Goal: Task Accomplishment & Management: Complete application form

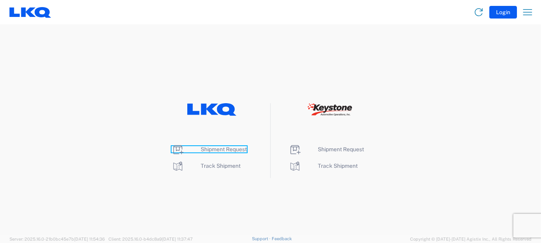
click at [178, 149] on icon at bounding box center [178, 149] width 10 height 9
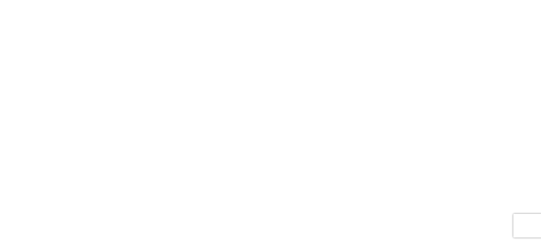
select select "FULL"
select select "LBS"
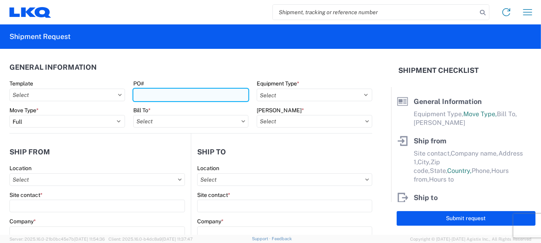
click at [152, 97] on input "PO#" at bounding box center [190, 95] width 115 height 13
type input "TC-640I"
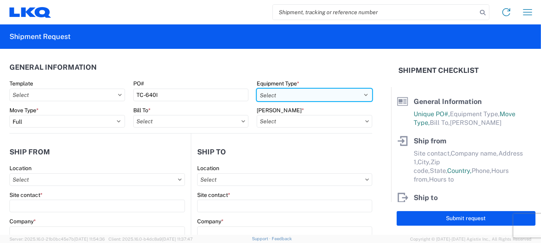
click at [302, 93] on select "Select 53’ Dry Van Flatbed Dropdeck (van) Lowboy (flatbed) Rail" at bounding box center [313, 95] width 115 height 13
select select "STDV"
click at [256, 89] on select "Select 53’ Dry Van Flatbed Dropdeck (van) Lowboy (flatbed) Rail" at bounding box center [313, 95] width 115 height 13
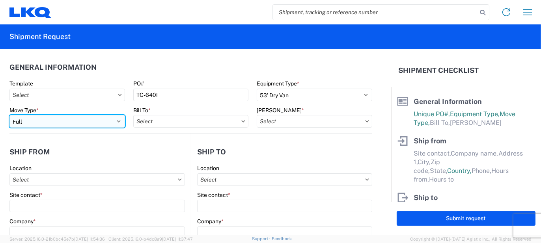
click at [115, 119] on select "Select Full Partial TL" at bounding box center [66, 121] width 115 height 13
select select "PARTIAL_TL"
click at [9, 115] on select "Select Full Partial TL" at bounding box center [66, 121] width 115 height 13
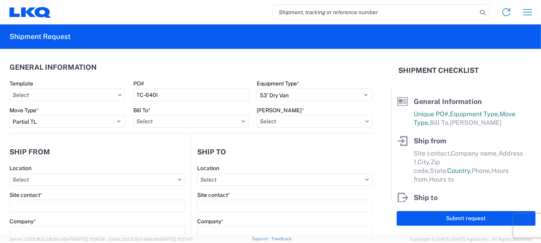
click at [241, 121] on icon at bounding box center [243, 121] width 4 height 2
click at [151, 121] on input "Bill To *" at bounding box center [190, 121] width 115 height 13
click at [183, 141] on input at bounding box center [202, 140] width 128 height 13
type input "1760"
click at [163, 157] on div "1760 - LKQ Best Core" at bounding box center [202, 156] width 138 height 13
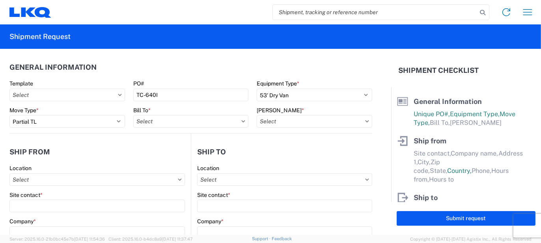
type input "1760 - LKQ Best Core"
click at [297, 122] on input "Bill Code *" at bounding box center [313, 121] width 115 height 13
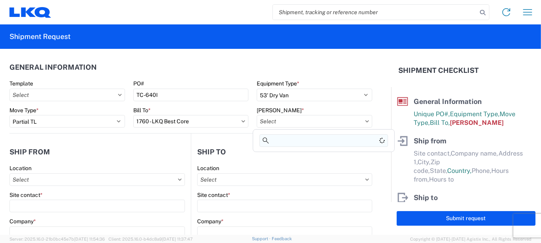
click at [332, 141] on input at bounding box center [323, 140] width 128 height 13
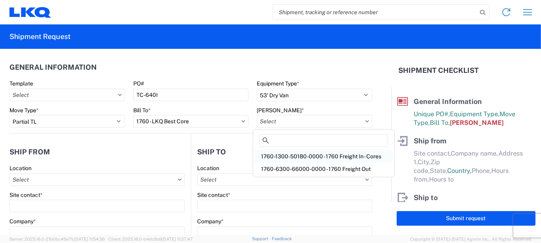
click at [333, 155] on div "1760-1300-50180-0000 - 1760 Freight In - Cores" at bounding box center [324, 156] width 138 height 13
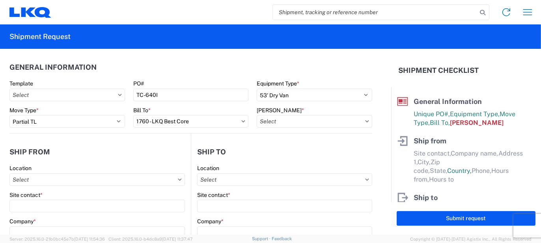
type input "1760-1300-50180-0000 - 1760 Freight In - Cores"
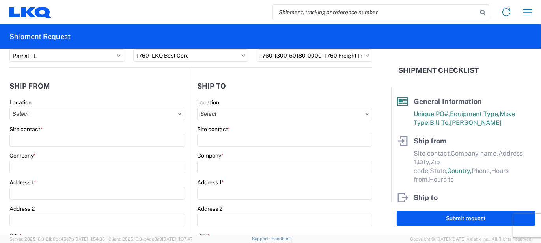
scroll to position [79, 0]
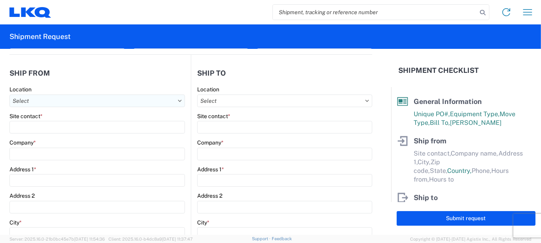
click at [26, 100] on input "Location" at bounding box center [96, 101] width 175 height 13
type input "1"
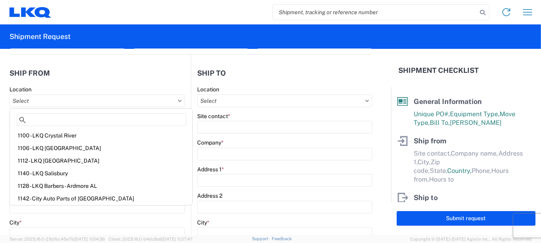
click at [176, 83] on agx-form-section "Ship from Location Site contact * Company * Address 1 * Address 2 City * Zip * …" at bounding box center [99, 230] width 181 height 333
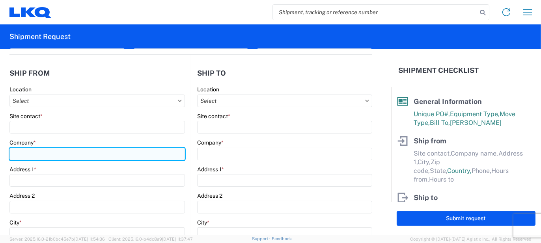
click at [30, 153] on input "Company *" at bounding box center [96, 154] width 175 height 13
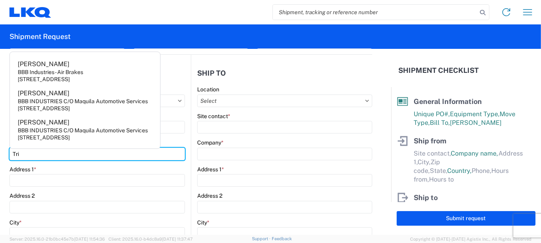
type input "Tri Star Motors"
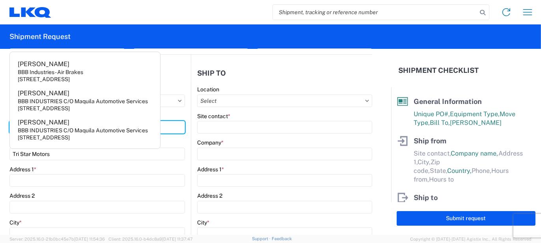
type input "Tony"
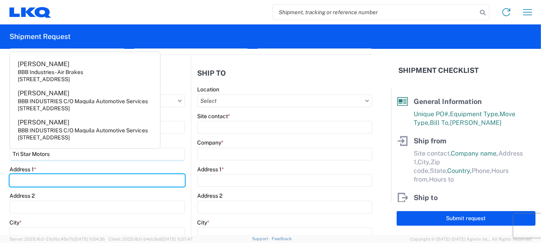
type input "320 10th Avenue"
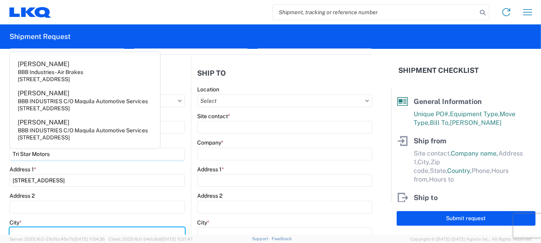
type input "Baldwin"
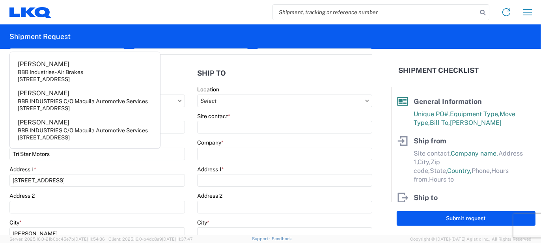
type input "54002"
select select "WI"
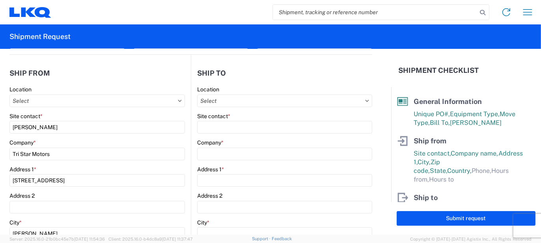
click at [191, 130] on agx-shipment-stop-widget-v2 "Ship to Location Site contact * Company * Address 1 * Address 2 City * Zip * St…" at bounding box center [281, 226] width 181 height 342
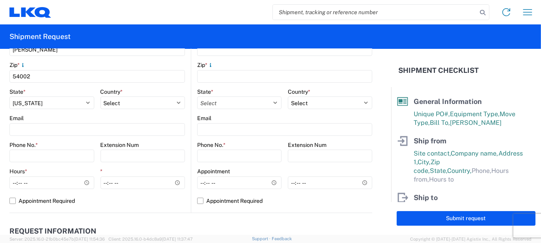
scroll to position [276, 0]
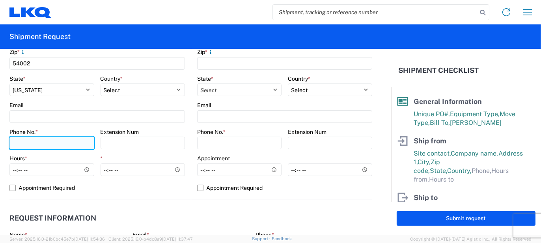
click at [19, 142] on input "Phone No. *" at bounding box center [51, 143] width 85 height 13
type input "800-322-5859"
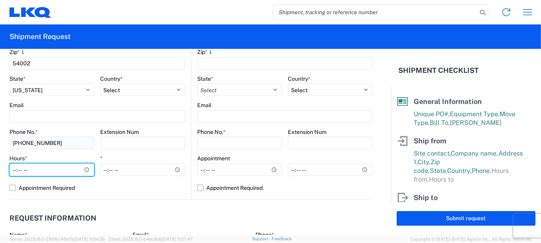
type input "10:00"
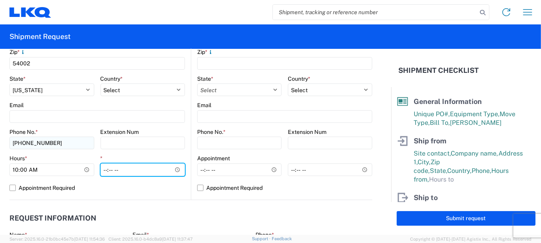
type input "14:00"
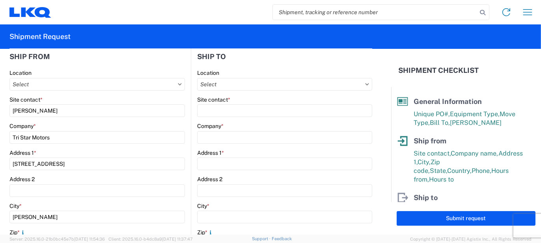
scroll to position [79, 0]
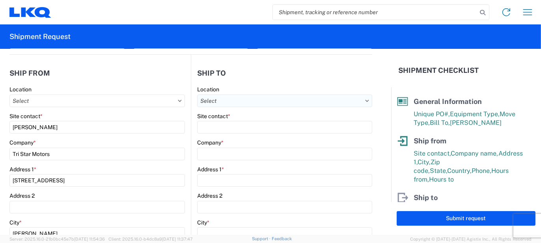
click at [214, 100] on input "Location" at bounding box center [284, 101] width 175 height 13
type input "1760"
click at [242, 133] on div "1760 - LKQ Best Core" at bounding box center [265, 135] width 138 height 13
type input "1760 - LKQ Best Core"
type input "LKQ Corporation"
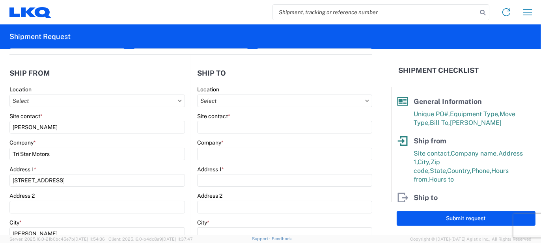
type input "1710 W Mount Houston Rd"
type input "Houston"
type input "77038"
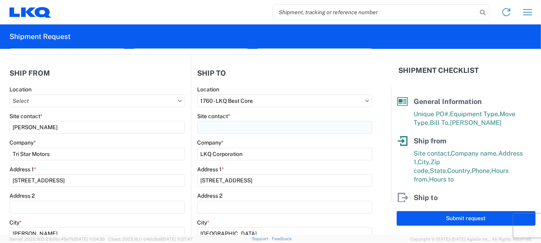
select select "US"
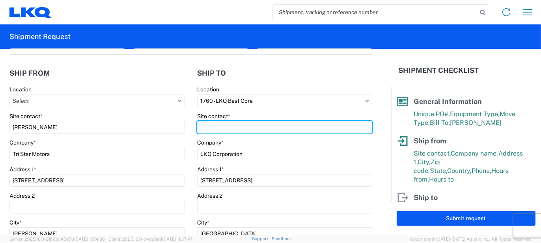
click at [221, 129] on input "Site contact *" at bounding box center [284, 127] width 175 height 13
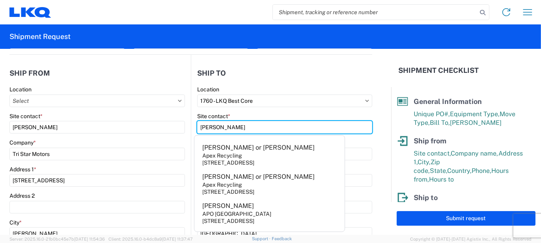
type input "Chris"
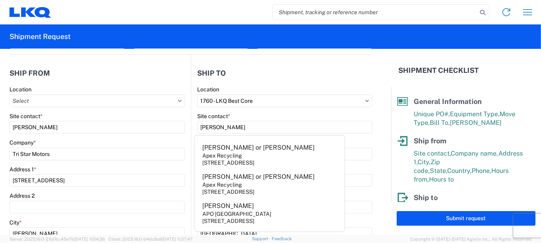
click at [184, 143] on main "Location Site contact * Tony Company * Tri Star Motors Address 1 * 320 10th Ave…" at bounding box center [99, 241] width 181 height 311
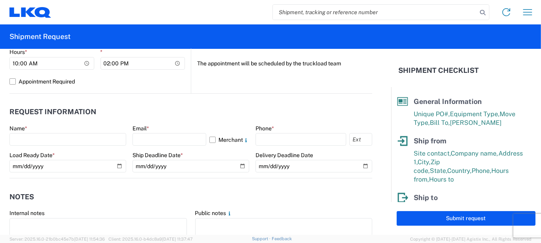
scroll to position [394, 0]
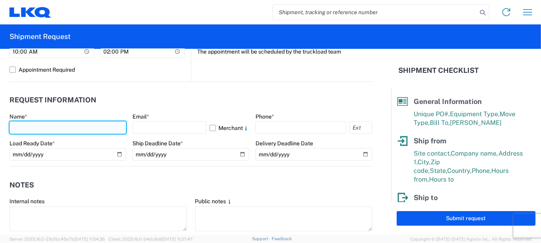
click at [44, 126] on input "text" at bounding box center [67, 127] width 117 height 13
type input "Justin Venable"
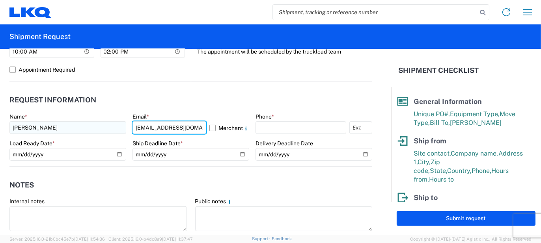
type input "jjvenable@lkqcorp.com"
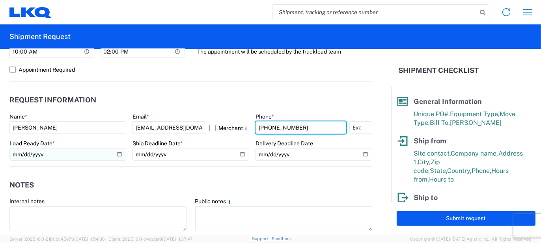
type input "417-575-1028"
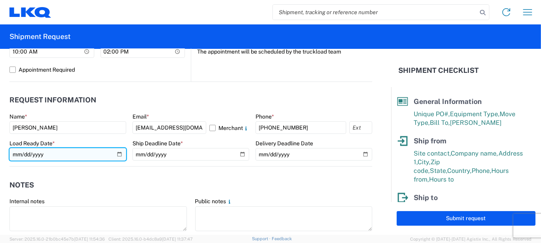
click at [117, 153] on input "date" at bounding box center [67, 154] width 117 height 13
type input "2025-08-22"
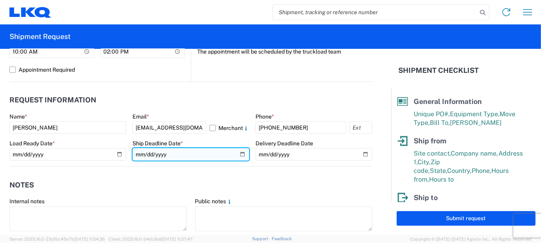
click at [238, 154] on input "date" at bounding box center [190, 154] width 117 height 13
type input "2025-08-22"
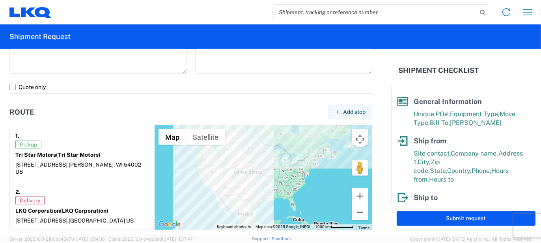
scroll to position [670, 0]
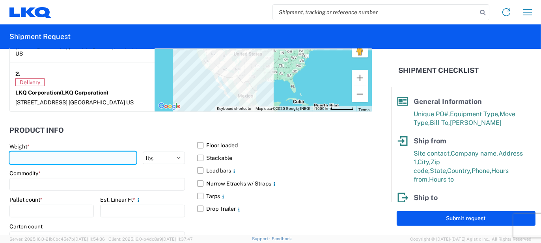
click at [47, 152] on input "number" at bounding box center [72, 158] width 127 height 13
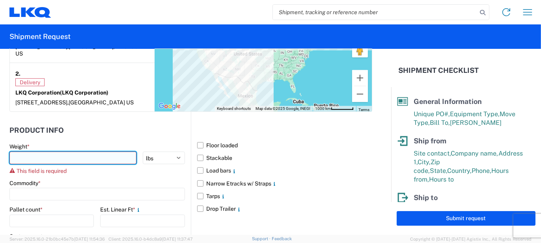
click at [31, 152] on input "number" at bounding box center [72, 158] width 127 height 13
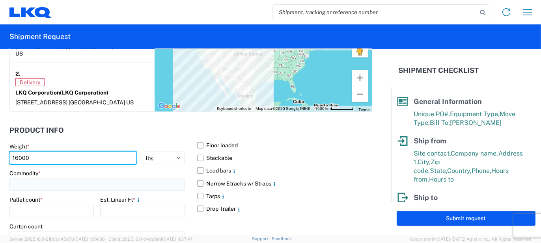
type input "16000"
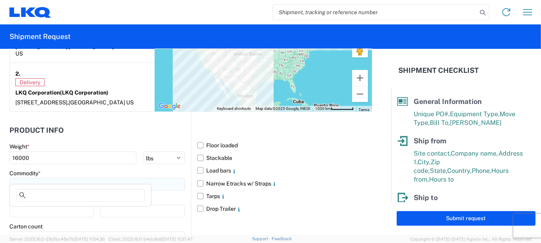
click at [35, 178] on input at bounding box center [96, 184] width 175 height 13
type input "TC-640I Inserts"
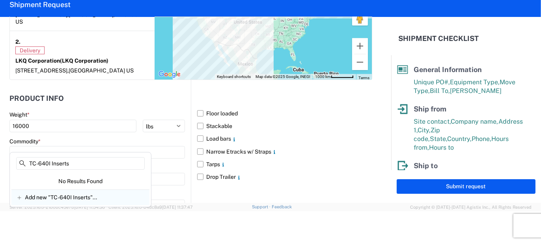
click at [41, 197] on span "Add new "TC-640I Inserts"..." at bounding box center [61, 197] width 72 height 7
type input "TC-640I Inserts"
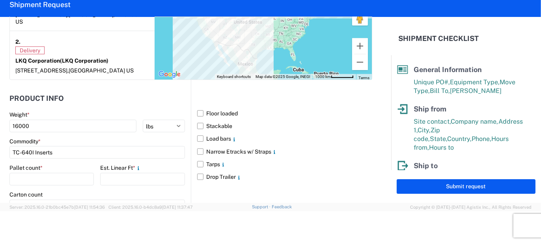
click at [182, 143] on main "Weight * 16000 kgs lbs Commodity * TC-640I Inserts Pallet count * Est. Linear F…" at bounding box center [99, 198] width 181 height 174
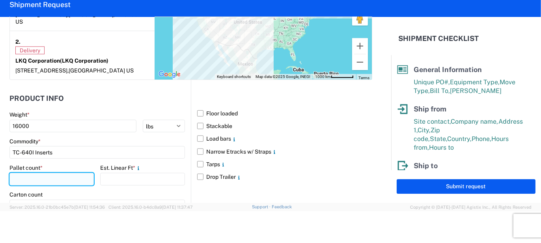
click at [43, 174] on input "number" at bounding box center [51, 179] width 84 height 13
click at [41, 175] on input "number" at bounding box center [51, 179] width 84 height 13
type input "30"
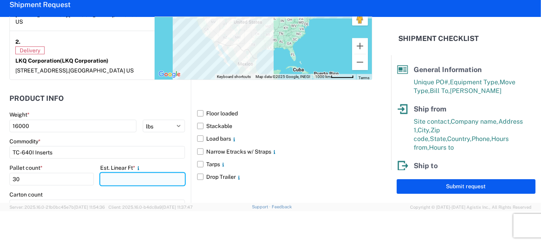
click at [124, 173] on input "number" at bounding box center [142, 179] width 84 height 13
type input "30"
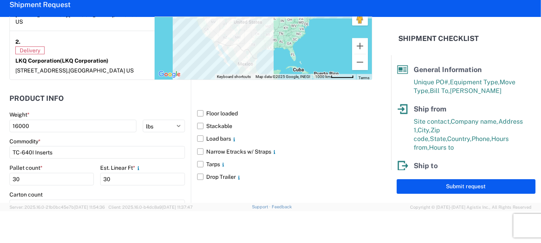
click at [183, 188] on main "Weight * 16000 kgs lbs Commodity * TC-640I Inserts Pallet count * 30 Est. Linea…" at bounding box center [99, 198] width 181 height 174
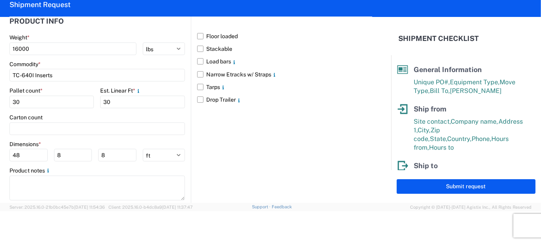
scroll to position [757, 0]
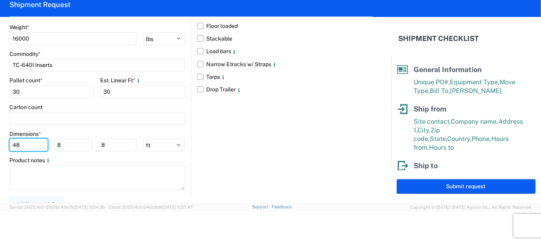
drag, startPoint x: 31, startPoint y: 137, endPoint x: 0, endPoint y: 137, distance: 30.7
click at [0, 137] on form "General Information Template PO# TC-640I Equipment Type * Select 53’ Dry Van Fl…" at bounding box center [195, 110] width 391 height 186
type input "53"
click at [204, 163] on div "Floor loaded Stackable Load bars Narrow Etracks w/ Straps Tarps Drop Trailer" at bounding box center [281, 95] width 181 height 205
drag, startPoint x: 456, startPoint y: 189, endPoint x: 404, endPoint y: 167, distance: 57.2
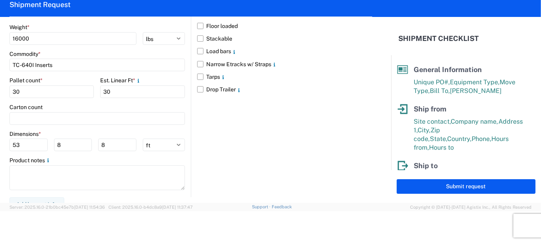
click at [456, 189] on button "Submit request" at bounding box center [465, 186] width 139 height 15
select select "WI"
select select "US"
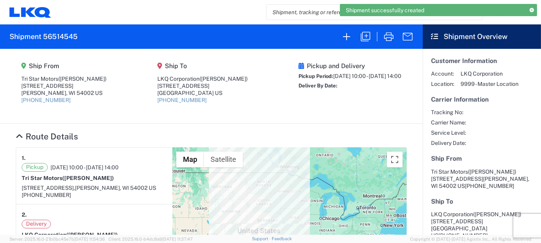
click at [115, 124] on agx-collapsable-section "Route Details 1. Pickup 08/22/2025 10:00 - 08/22/2025 14:00 Tri Star Motors (To…" at bounding box center [211, 235] width 422 height 222
